Goal: Task Accomplishment & Management: Use online tool/utility

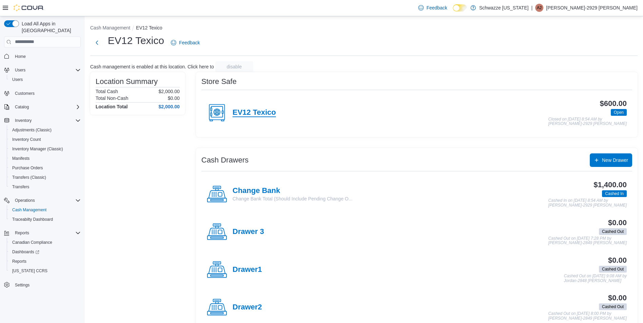
click at [263, 112] on h4 "EV12 Texico" at bounding box center [254, 112] width 43 height 9
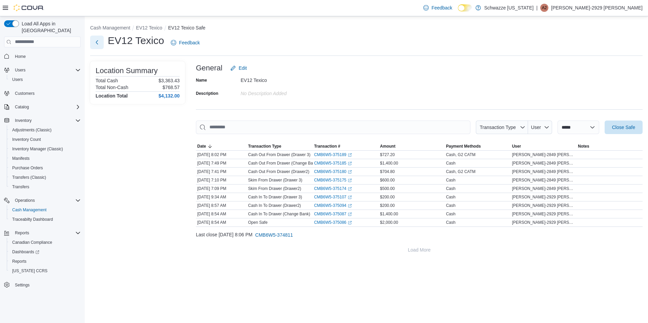
click at [102, 38] on button "Next" at bounding box center [97, 43] width 14 height 14
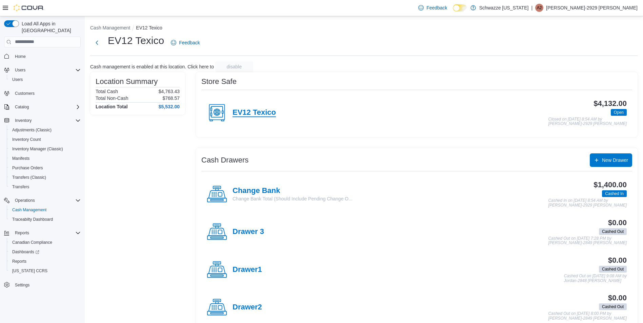
click at [234, 109] on h4 "EV12 Texico" at bounding box center [254, 112] width 43 height 9
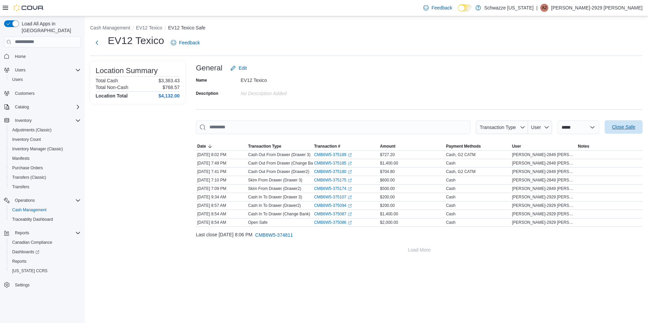
click at [608, 123] on button "Close Safe" at bounding box center [624, 127] width 38 height 14
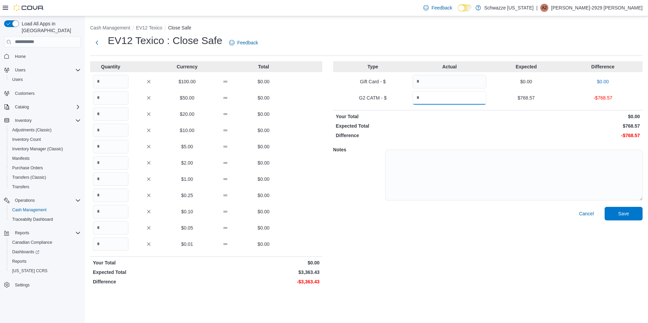
click at [455, 99] on input "Quantity" at bounding box center [450, 98] width 74 height 14
type input "******"
click at [107, 178] on input "Quantity" at bounding box center [111, 180] width 36 height 14
type input "****"
click at [107, 242] on input "Quantity" at bounding box center [111, 245] width 36 height 14
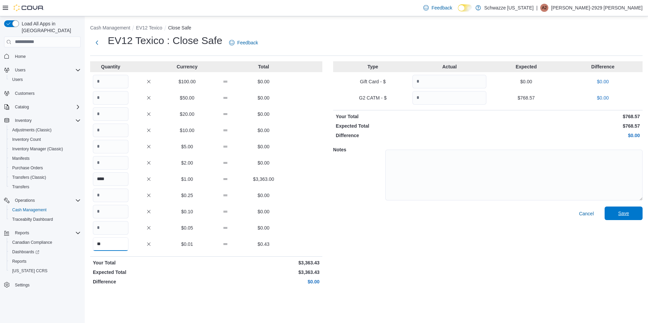
type input "**"
click at [632, 208] on span "Save" at bounding box center [624, 214] width 30 height 14
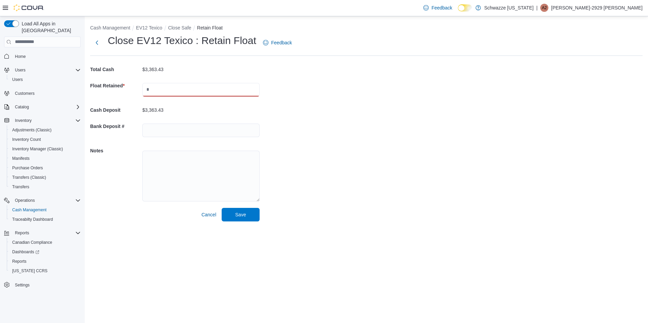
click at [196, 84] on input "text" at bounding box center [200, 90] width 117 height 14
type input "****"
click at [221, 133] on input "text" at bounding box center [200, 131] width 117 height 14
type input "****"
click at [242, 215] on span "Save" at bounding box center [240, 214] width 11 height 7
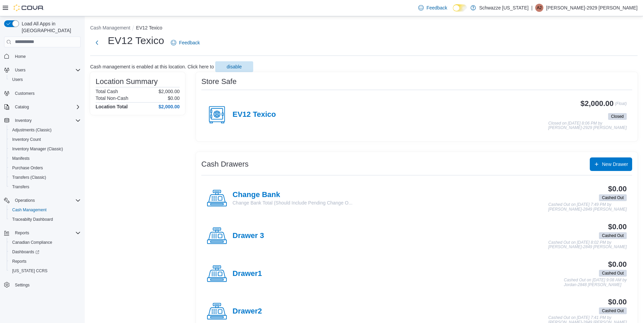
drag, startPoint x: 90, startPoint y: 40, endPoint x: 102, endPoint y: 44, distance: 13.0
click at [91, 40] on div "Cash Management EV12 Texico EV12 Texico Feedback Cash management is enabled at …" at bounding box center [364, 178] width 558 height 325
click at [88, 40] on div "Cash Management EV12 Texico EV12 Texico Feedback Cash management is enabled at …" at bounding box center [364, 178] width 558 height 325
click at [97, 41] on button "Next" at bounding box center [97, 43] width 14 height 14
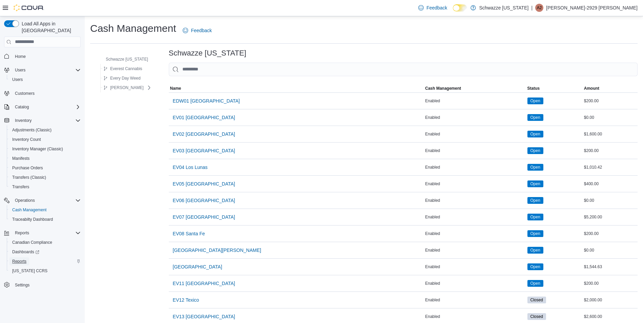
click at [23, 259] on span "Reports" at bounding box center [19, 261] width 14 height 5
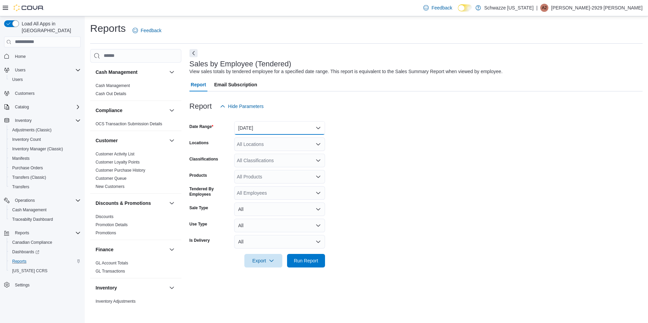
click at [283, 130] on button "[DATE]" at bounding box center [279, 128] width 91 height 14
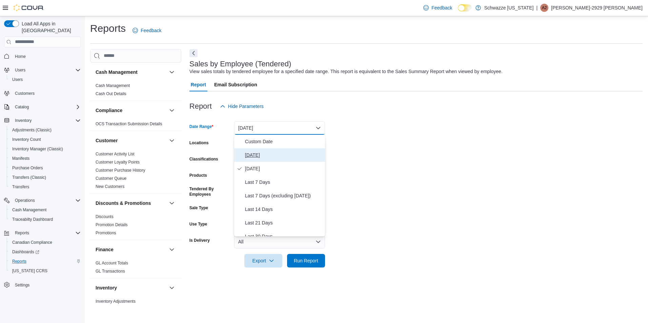
click at [263, 159] on span "[DATE]" at bounding box center [283, 155] width 77 height 8
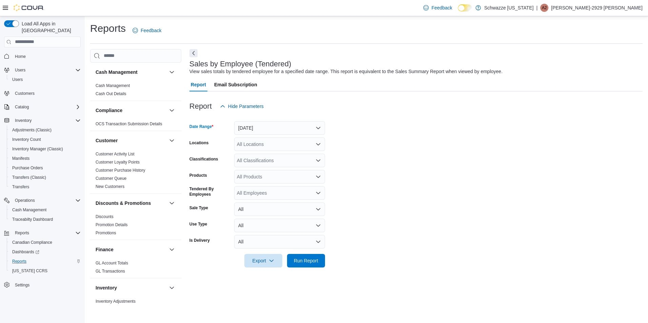
click at [274, 144] on div "All Locations" at bounding box center [279, 145] width 91 height 14
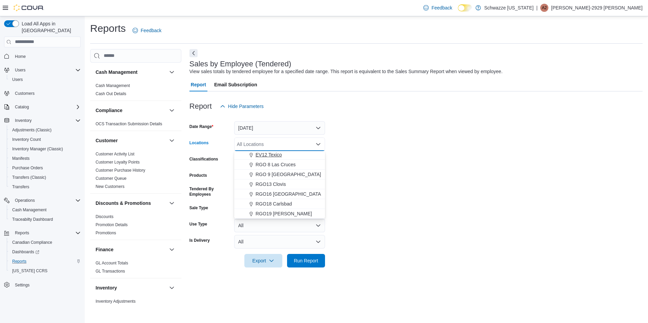
click at [275, 155] on span "EV12 Texico" at bounding box center [269, 155] width 26 height 7
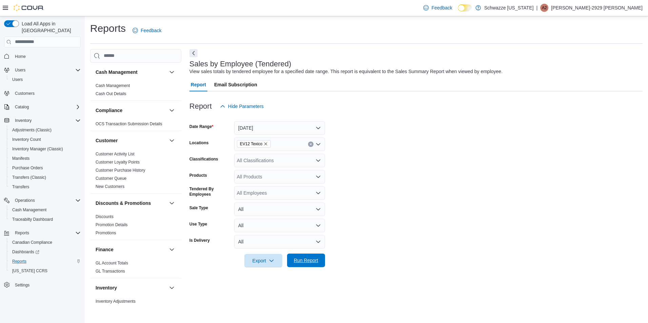
click at [313, 259] on span "Run Report" at bounding box center [306, 260] width 24 height 7
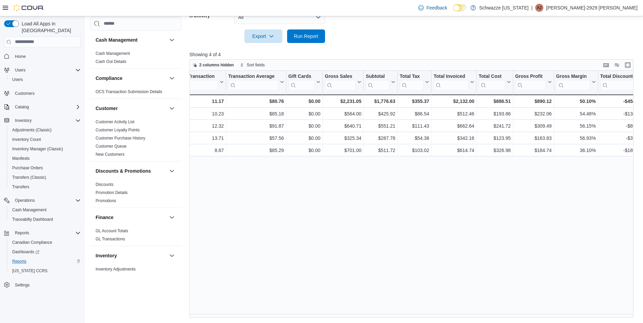
scroll to position [0, 271]
